Goal: Task Accomplishment & Management: Use online tool/utility

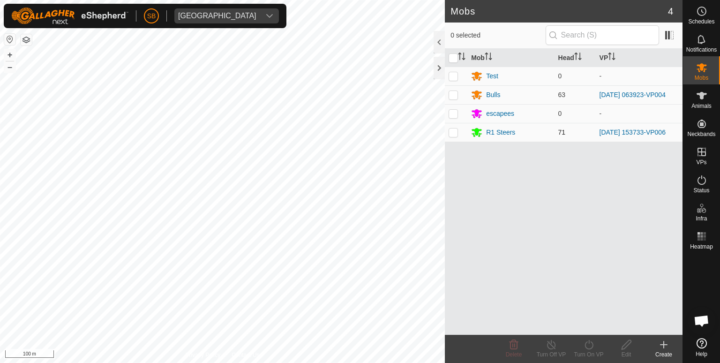
click at [453, 130] on p-checkbox at bounding box center [452, 131] width 9 height 7
checkbox input "true"
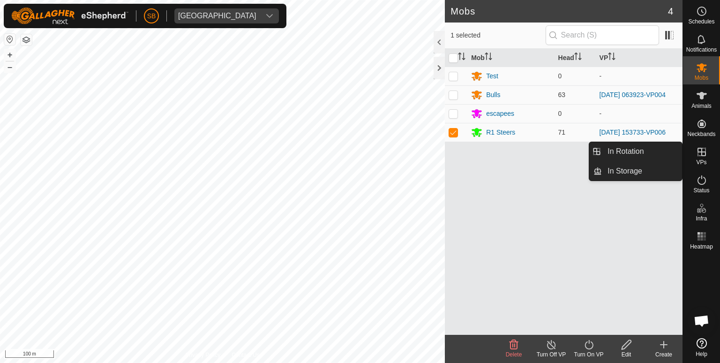
drag, startPoint x: 697, startPoint y: 143, endPoint x: 703, endPoint y: 155, distance: 13.0
click at [703, 155] on icon at bounding box center [701, 151] width 11 height 11
click at [644, 149] on link "In Rotation" at bounding box center [642, 151] width 80 height 19
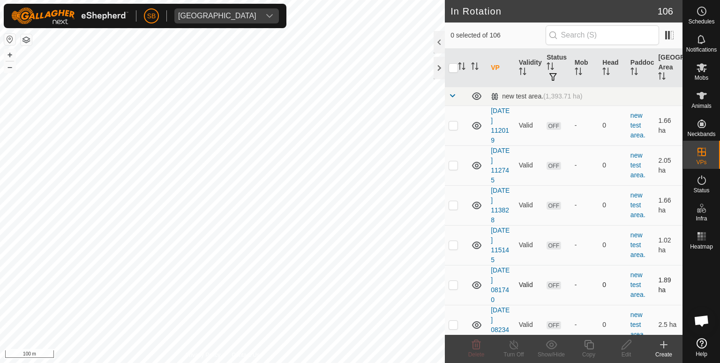
checkbox input "true"
click at [587, 340] on icon at bounding box center [588, 344] width 9 height 9
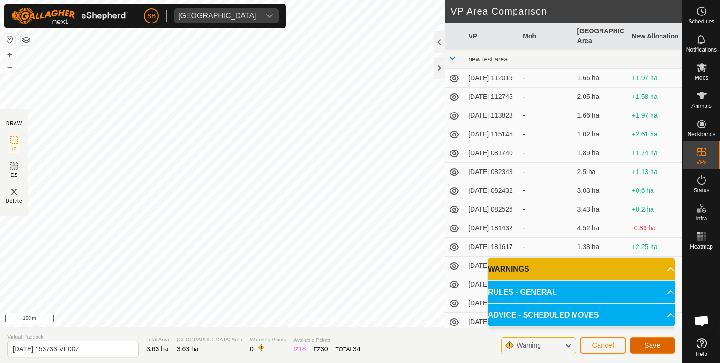
click at [658, 343] on span "Save" at bounding box center [652, 344] width 16 height 7
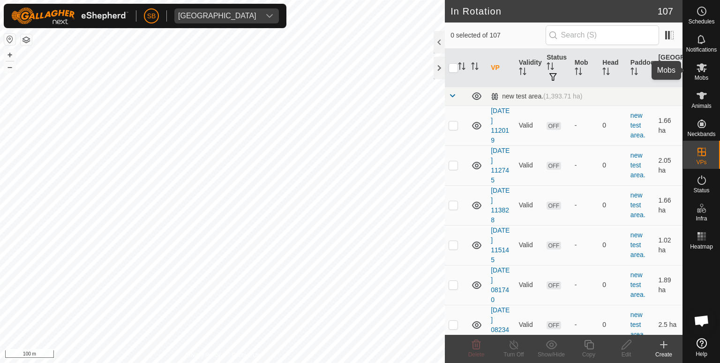
click at [703, 73] on es-mob-svg-icon at bounding box center [701, 67] width 17 height 15
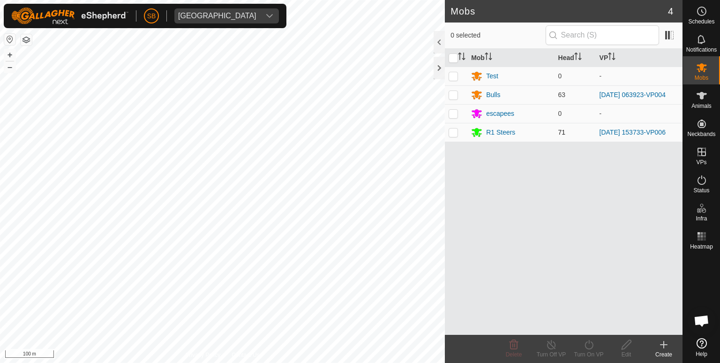
click at [453, 129] on p-checkbox at bounding box center [452, 131] width 9 height 7
checkbox input "true"
click at [584, 344] on icon at bounding box center [589, 344] width 12 height 11
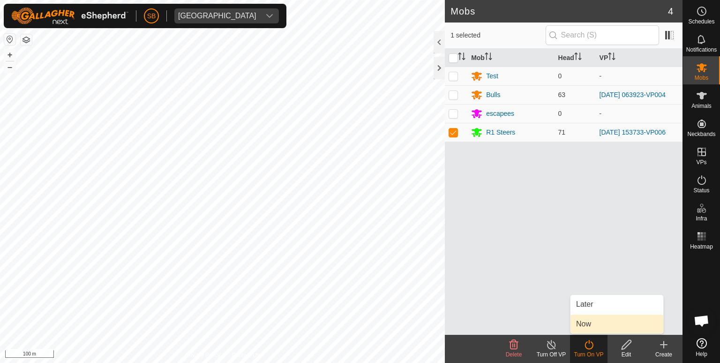
click at [580, 322] on link "Now" at bounding box center [616, 323] width 93 height 19
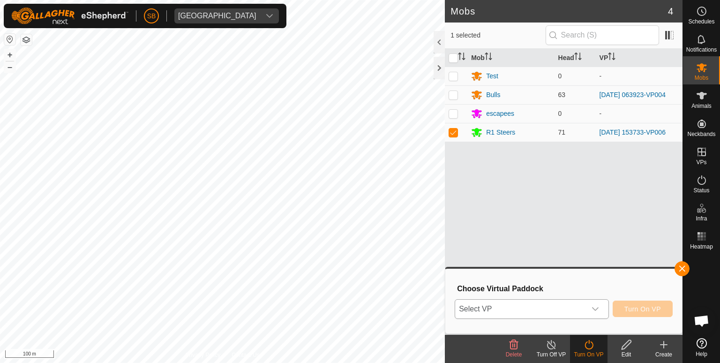
click at [598, 312] on icon "dropdown trigger" at bounding box center [594, 308] width 7 height 7
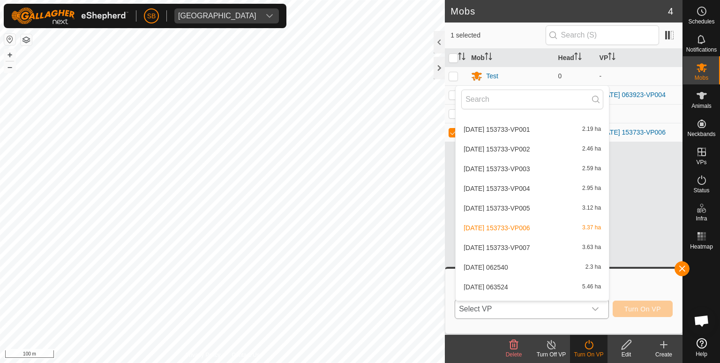
scroll to position [1939, 0]
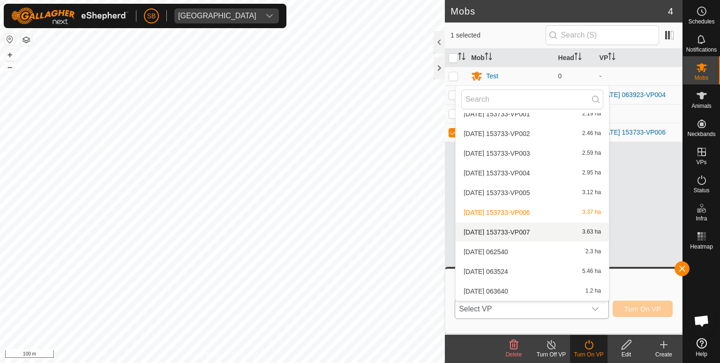
click at [518, 229] on li "[DATE] 153733-VP007 3.63 ha" at bounding box center [531, 232] width 153 height 19
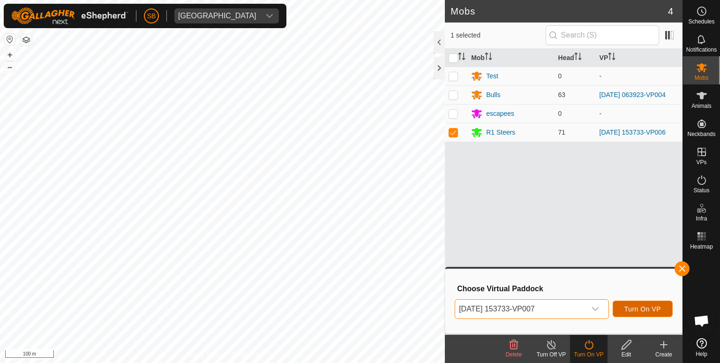
click at [635, 305] on span "Turn On VP" at bounding box center [642, 308] width 37 height 7
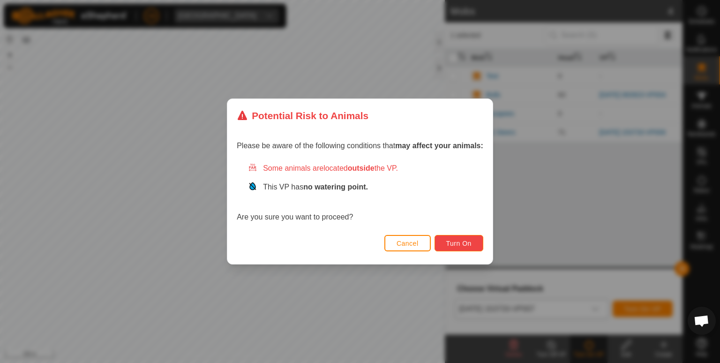
click at [473, 240] on button "Turn On" at bounding box center [458, 243] width 49 height 16
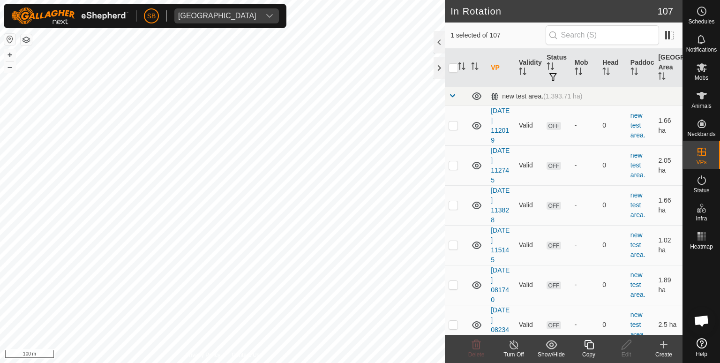
click at [587, 342] on icon at bounding box center [588, 344] width 9 height 9
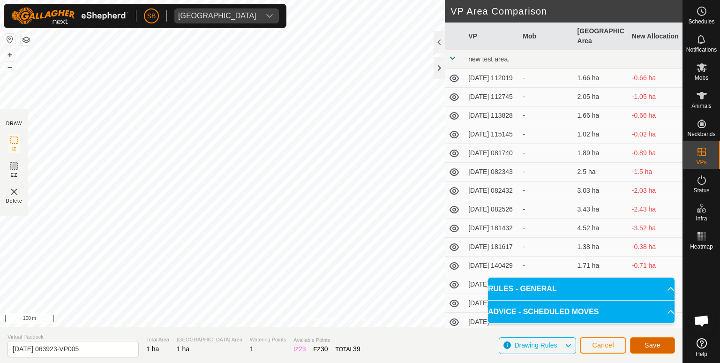
click at [665, 344] on button "Save" at bounding box center [652, 345] width 45 height 16
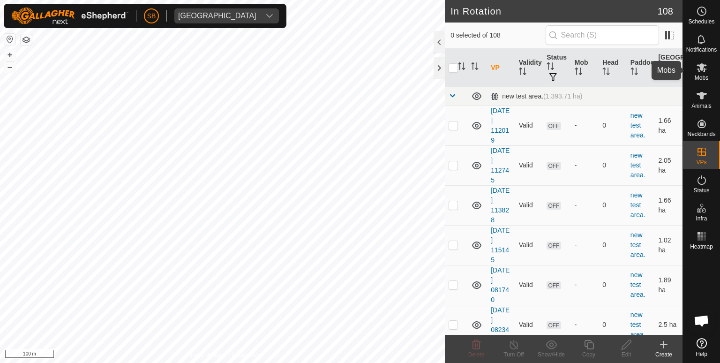
click at [701, 70] on icon at bounding box center [701, 67] width 10 height 9
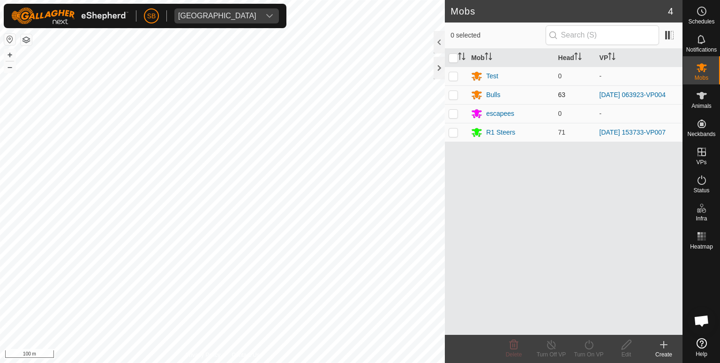
click at [453, 93] on p-checkbox at bounding box center [452, 94] width 9 height 7
checkbox input "true"
click at [588, 342] on icon at bounding box center [588, 344] width 8 height 9
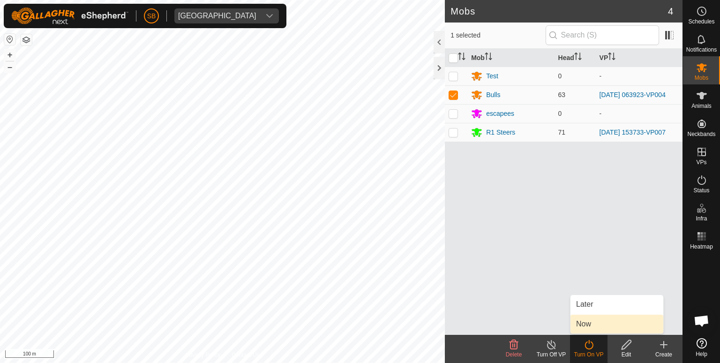
click at [585, 323] on link "Now" at bounding box center [616, 323] width 93 height 19
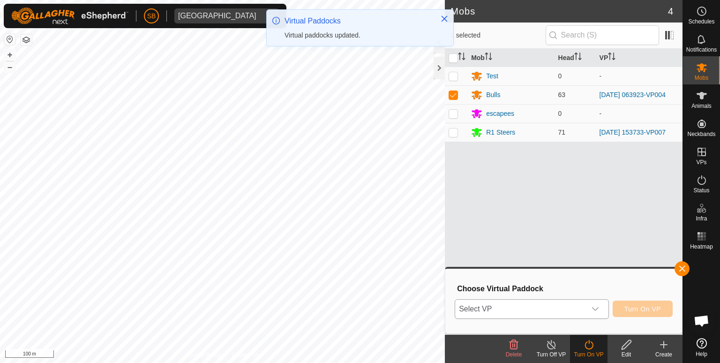
click at [593, 307] on icon "dropdown trigger" at bounding box center [594, 308] width 7 height 7
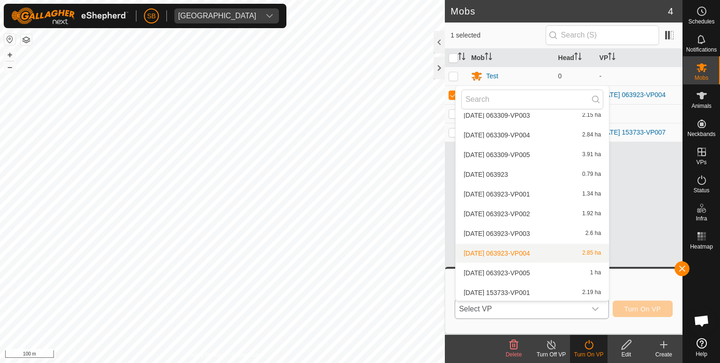
scroll to position [1784, 0]
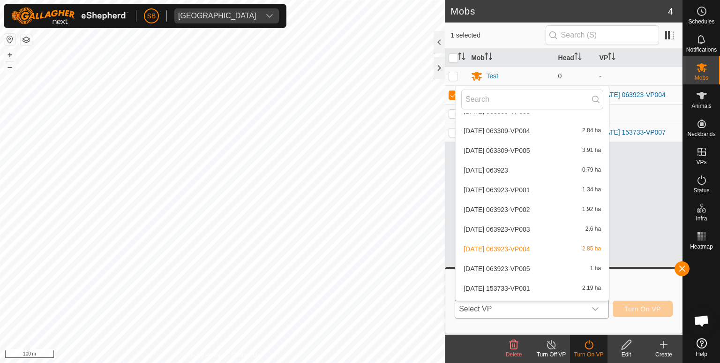
click at [543, 266] on li "[DATE] 063923-VP005 1 ha" at bounding box center [531, 268] width 153 height 19
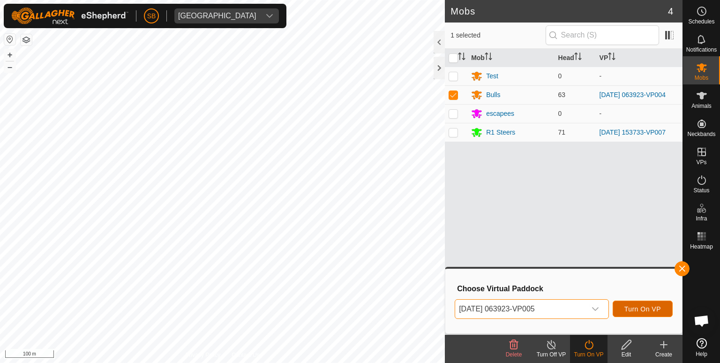
click at [643, 307] on span "Turn On VP" at bounding box center [642, 308] width 37 height 7
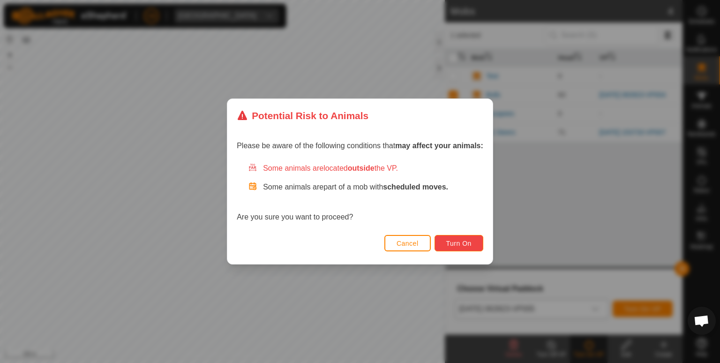
click at [471, 238] on button "Turn On" at bounding box center [458, 243] width 49 height 16
